Goal: Register for event/course

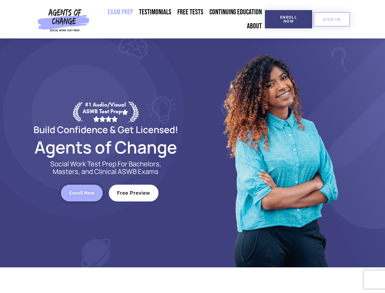
click at [193, 146] on div at bounding box center [280, 152] width 174 height 229
click at [289, 19] on span "Enroll Now" at bounding box center [289, 19] width 28 height 8
click at [332, 19] on span "SIGN IN" at bounding box center [332, 19] width 17 height 4
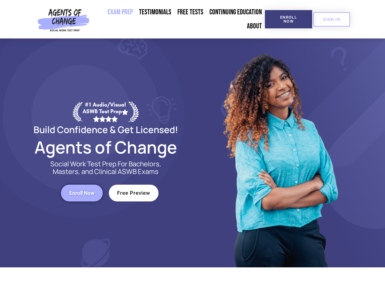
click at [82, 193] on span "Enroll Now" at bounding box center [81, 192] width 25 height 5
click at [134, 193] on span "Free Preview" at bounding box center [133, 192] width 33 height 5
